Goal: Information Seeking & Learning: Compare options

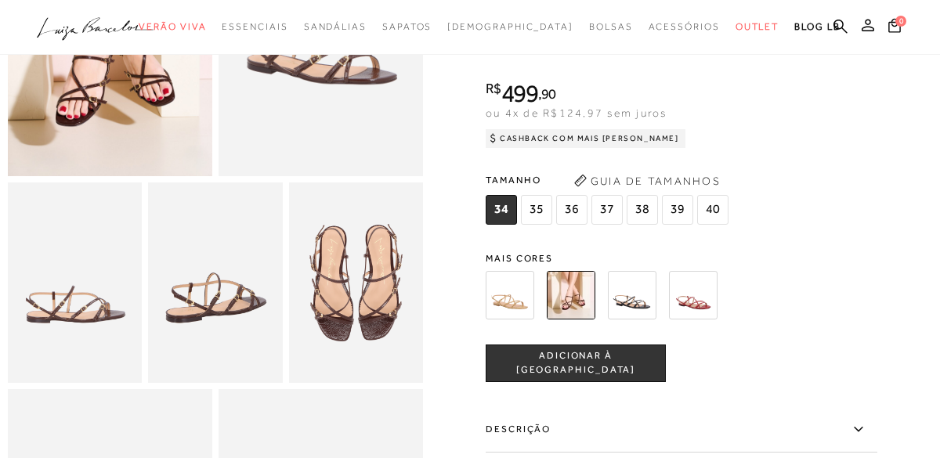
scroll to position [278, 0]
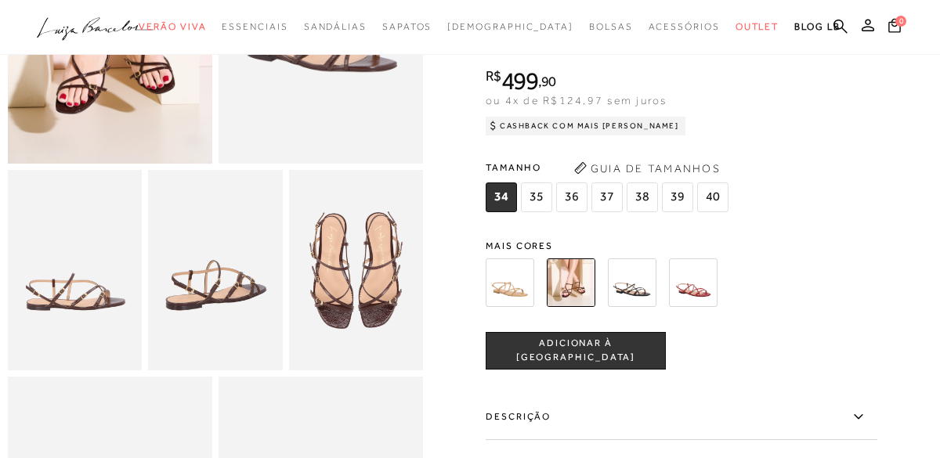
click at [508, 284] on img at bounding box center [510, 282] width 49 height 49
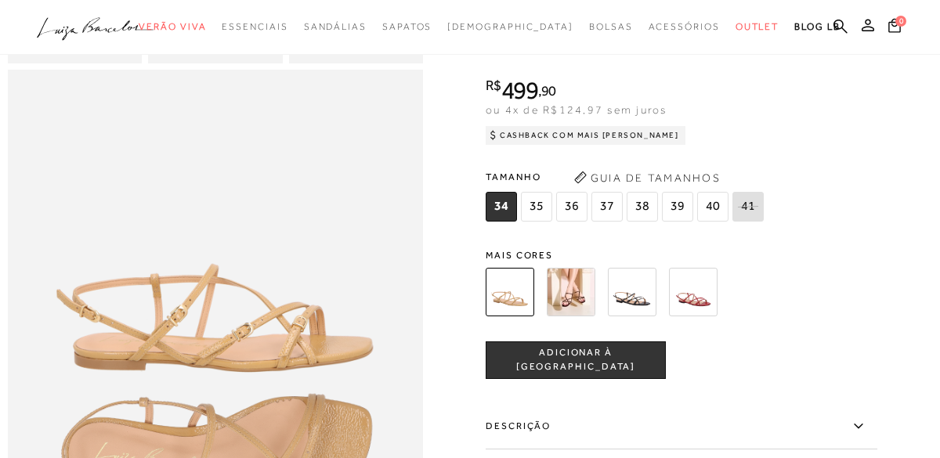
scroll to position [595, 0]
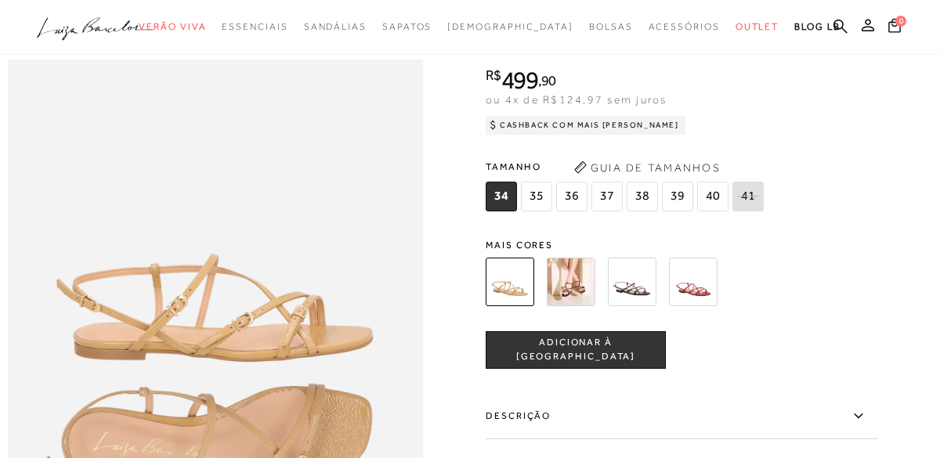
click at [635, 281] on img at bounding box center [632, 281] width 49 height 49
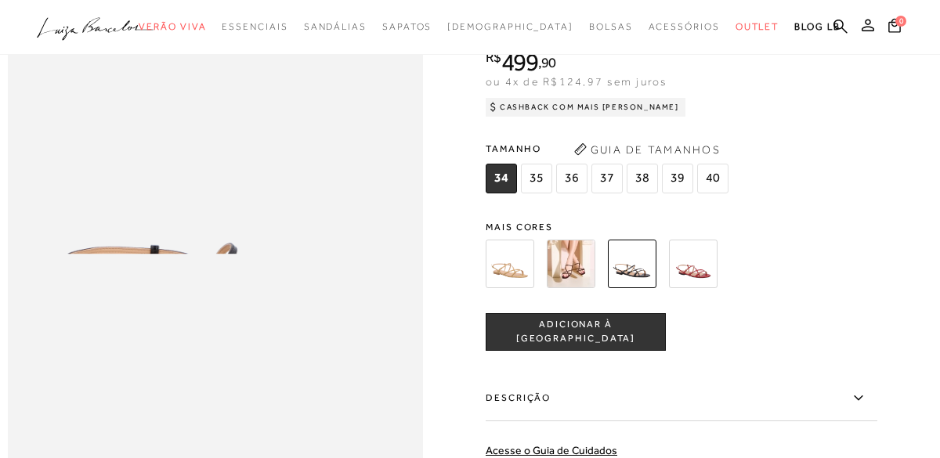
scroll to position [615, 0]
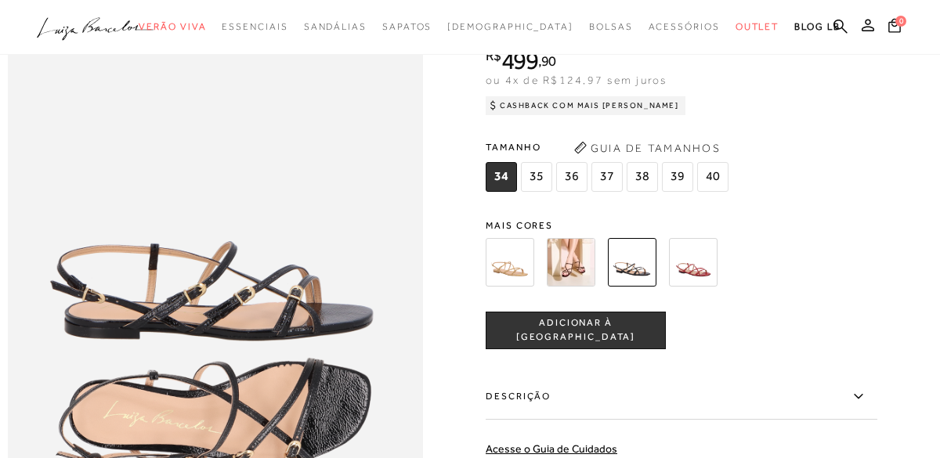
click at [699, 260] on img at bounding box center [693, 261] width 49 height 49
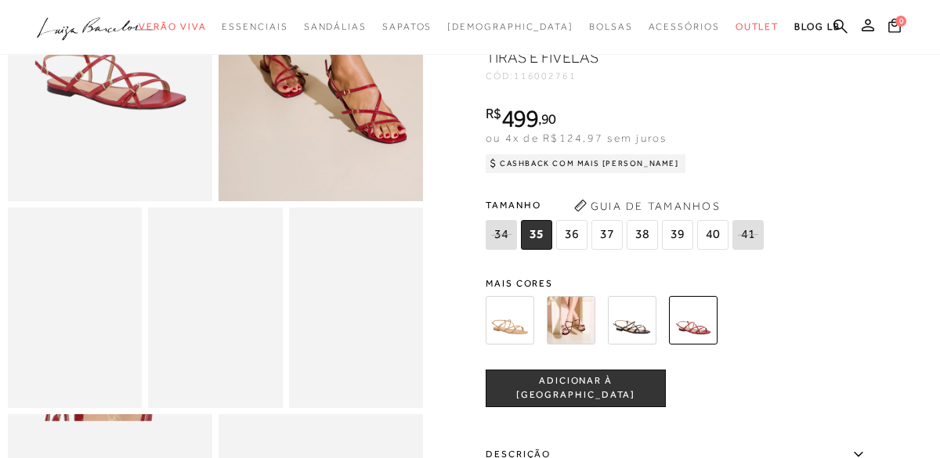
scroll to position [244, 0]
